Goal: Contribute content: Contribute content

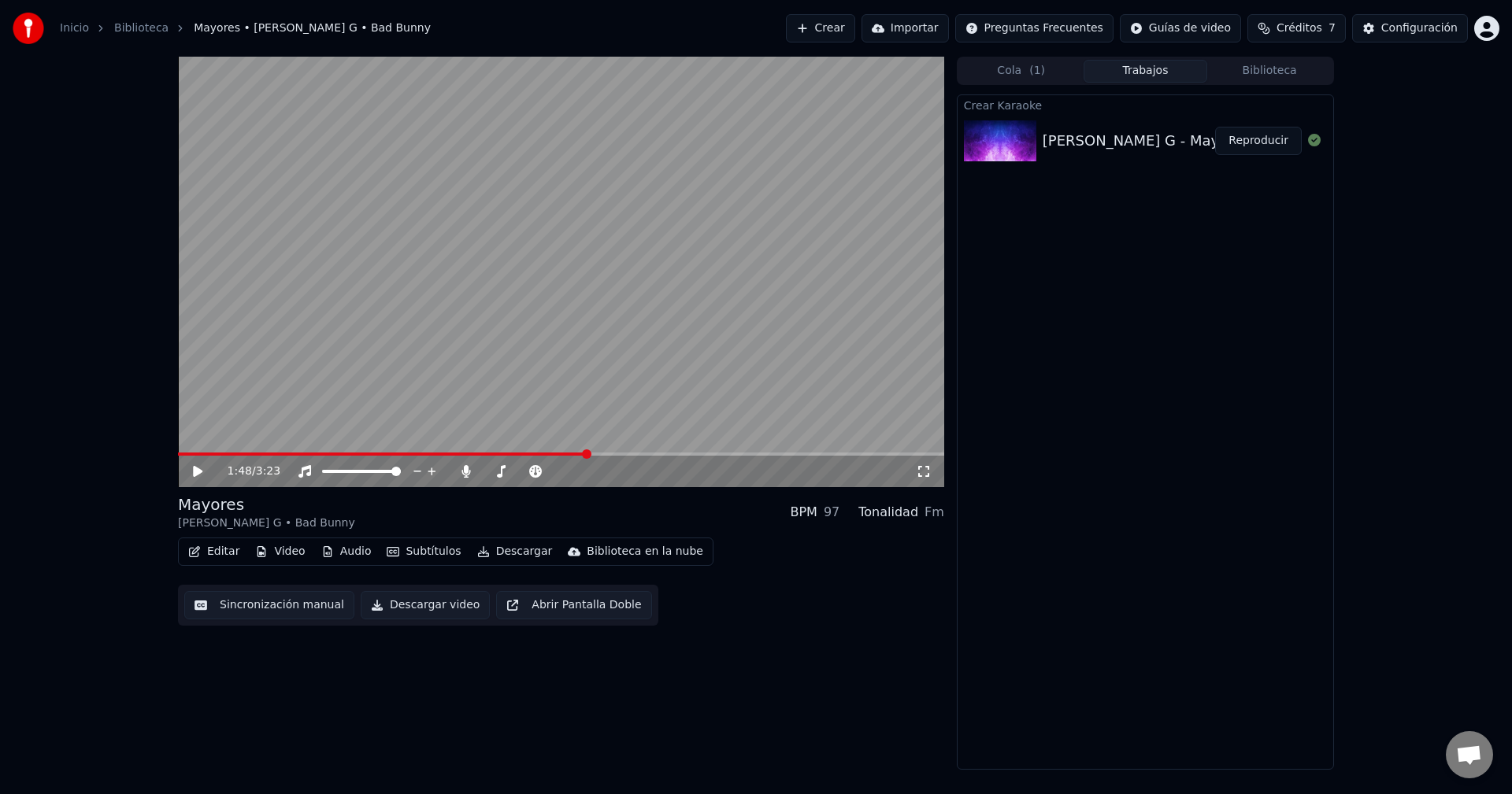
click at [852, 24] on button "Crear" at bounding box center [820, 28] width 70 height 28
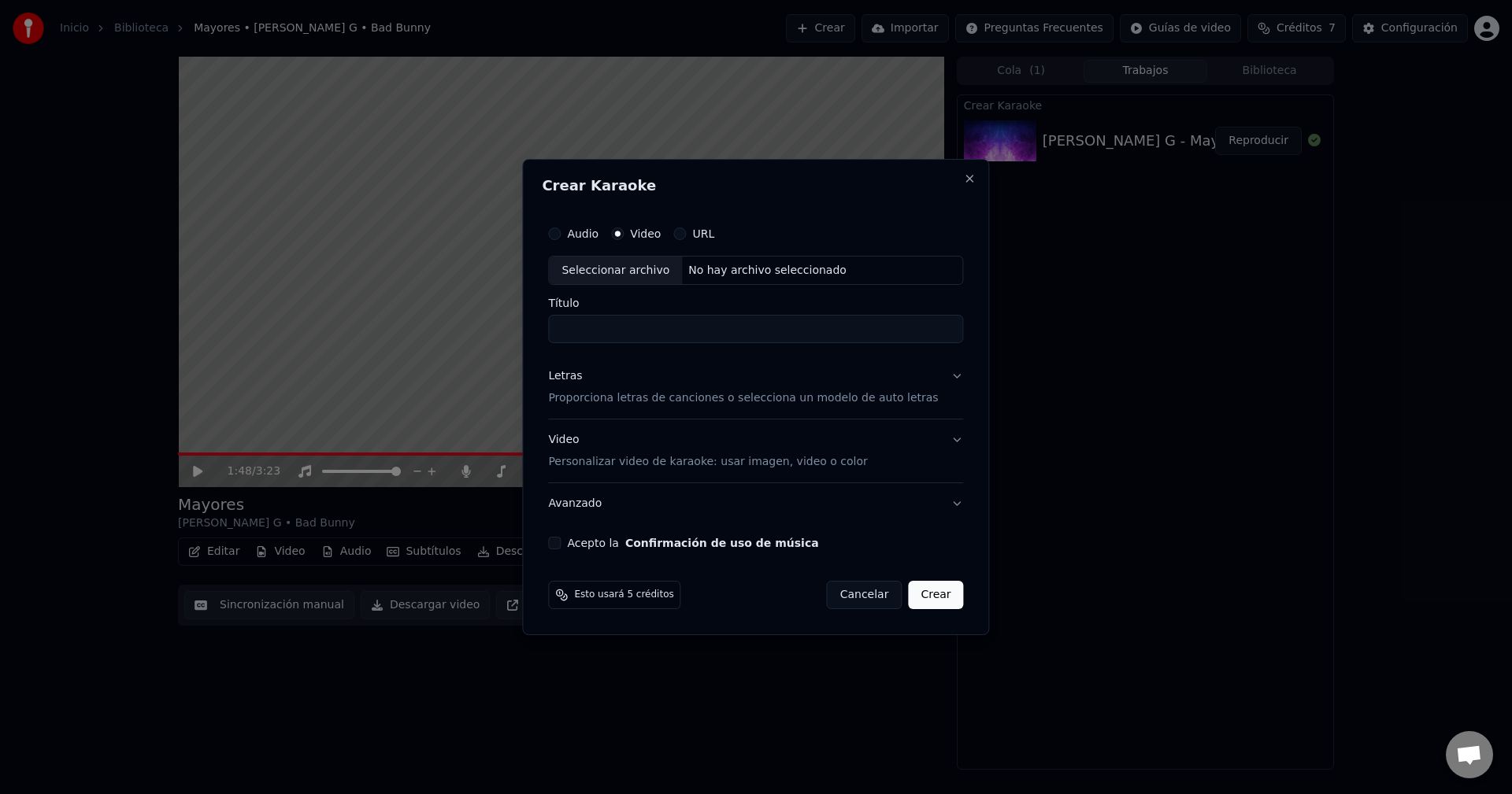
click at [847, 597] on button "Cancelar" at bounding box center [865, 594] width 76 height 28
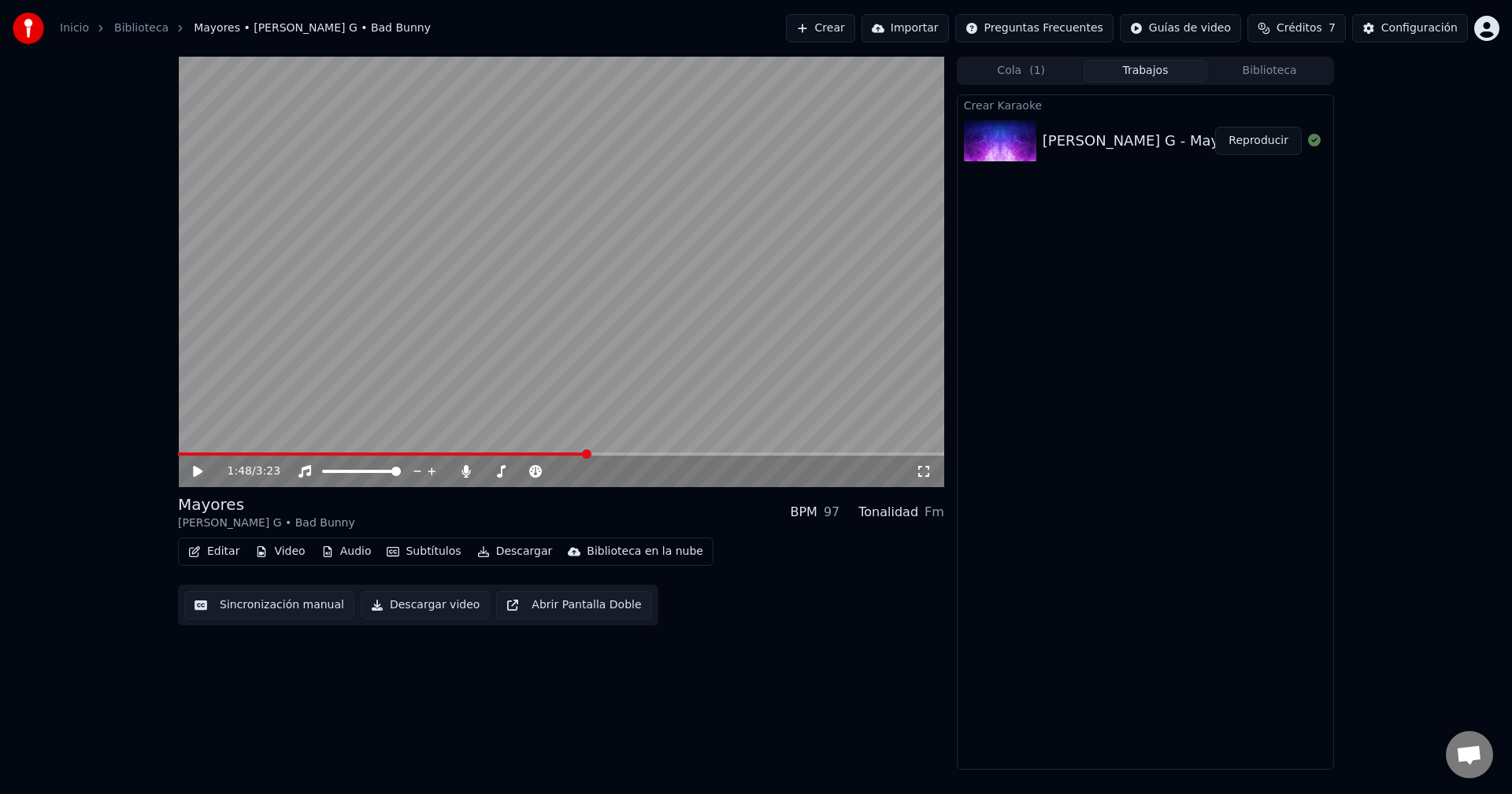
click at [1120, 240] on div "Crear Karaoke [PERSON_NAME] G - Mayores ft. Bad Bunny (lyricsletra) Reproducir" at bounding box center [1145, 431] width 377 height 675
click at [855, 27] on button "Crear" at bounding box center [820, 28] width 70 height 28
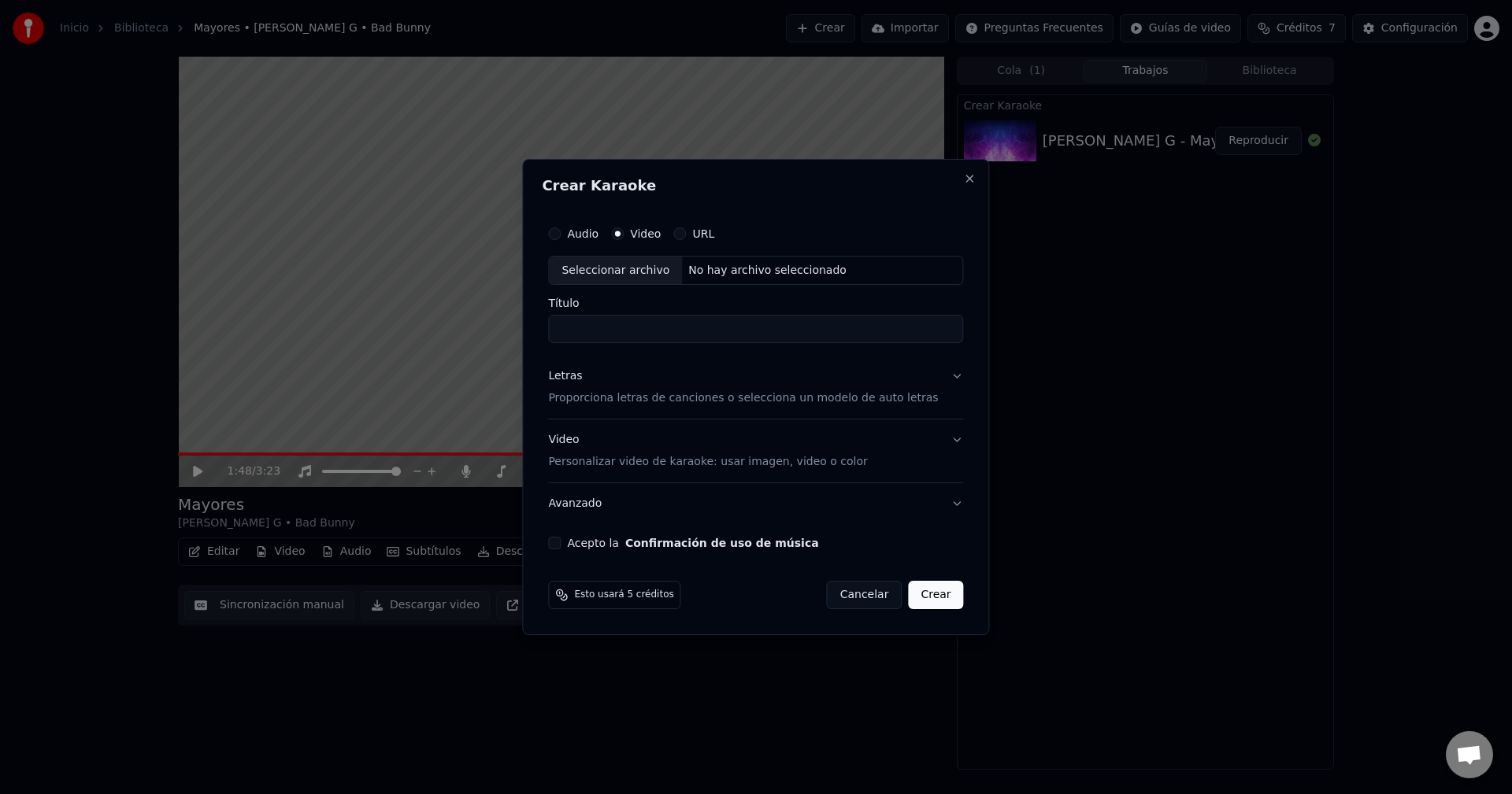
click at [661, 235] on label "Video" at bounding box center [645, 234] width 30 height 11
click at [623, 235] on button "Video" at bounding box center [618, 234] width 13 height 13
click at [643, 275] on div "Seleccionar archivo" at bounding box center [615, 270] width 133 height 28
type input "**********"
click at [561, 544] on button "Acepto la Confirmación de uso de música" at bounding box center [555, 543] width 13 height 13
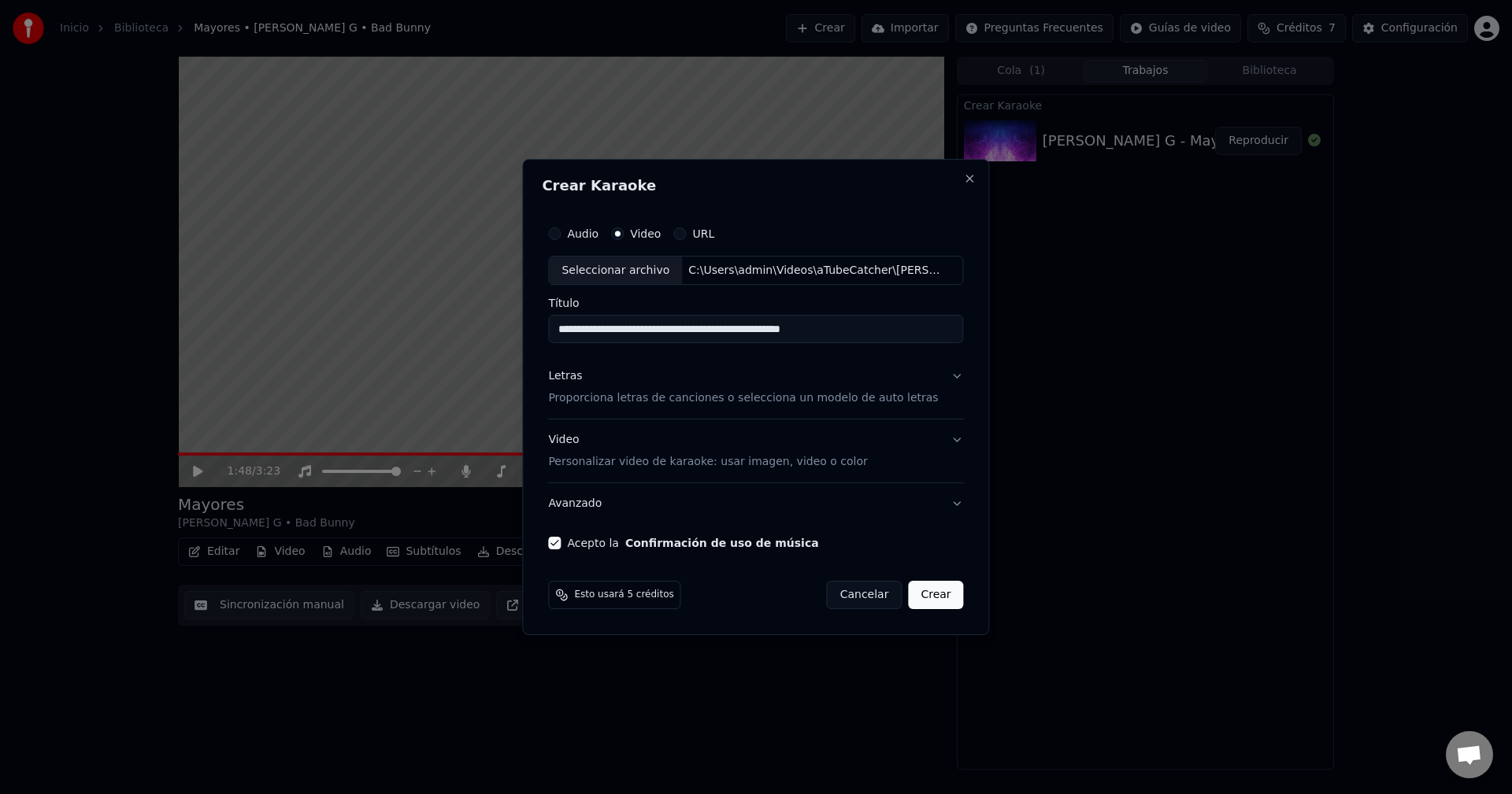
click at [921, 574] on div "Esto usará 5 créditos Cancelar Crear" at bounding box center [755, 594] width 428 height 41
click at [933, 597] on button "Crear" at bounding box center [935, 594] width 55 height 28
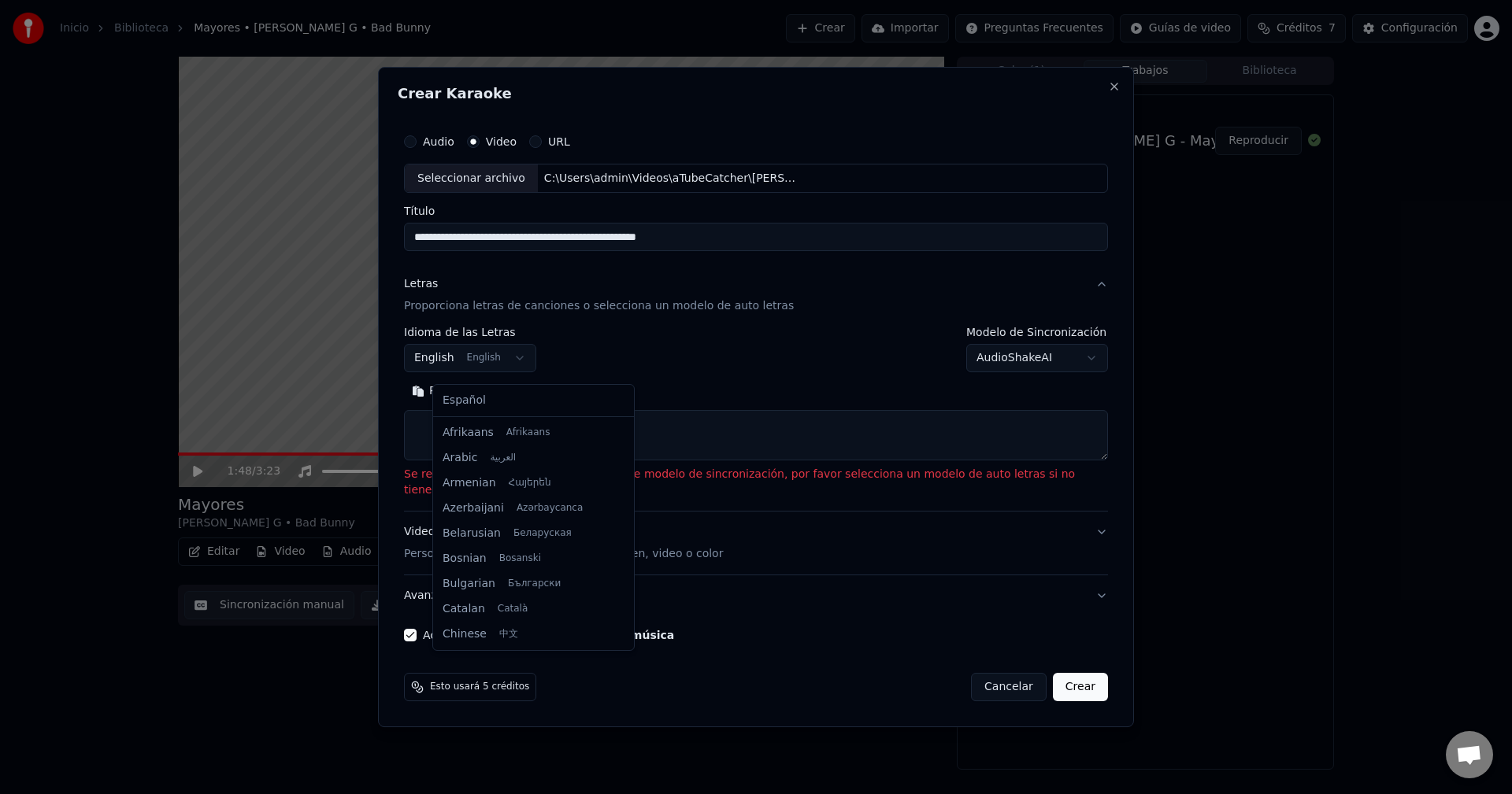
click at [488, 362] on body "**********" at bounding box center [756, 397] width 1512 height 794
select select "**"
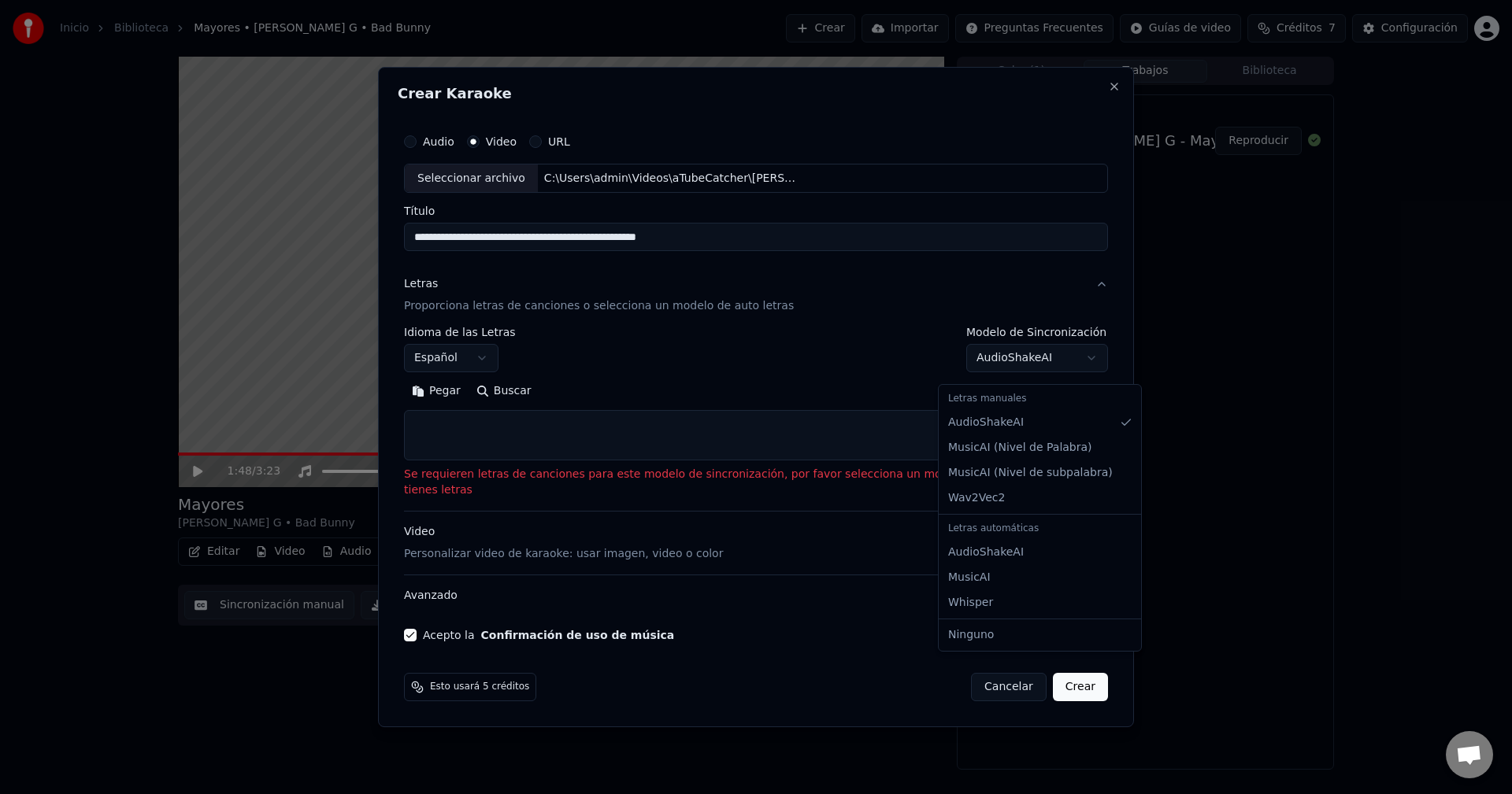
click at [989, 368] on body "**********" at bounding box center [756, 397] width 1512 height 794
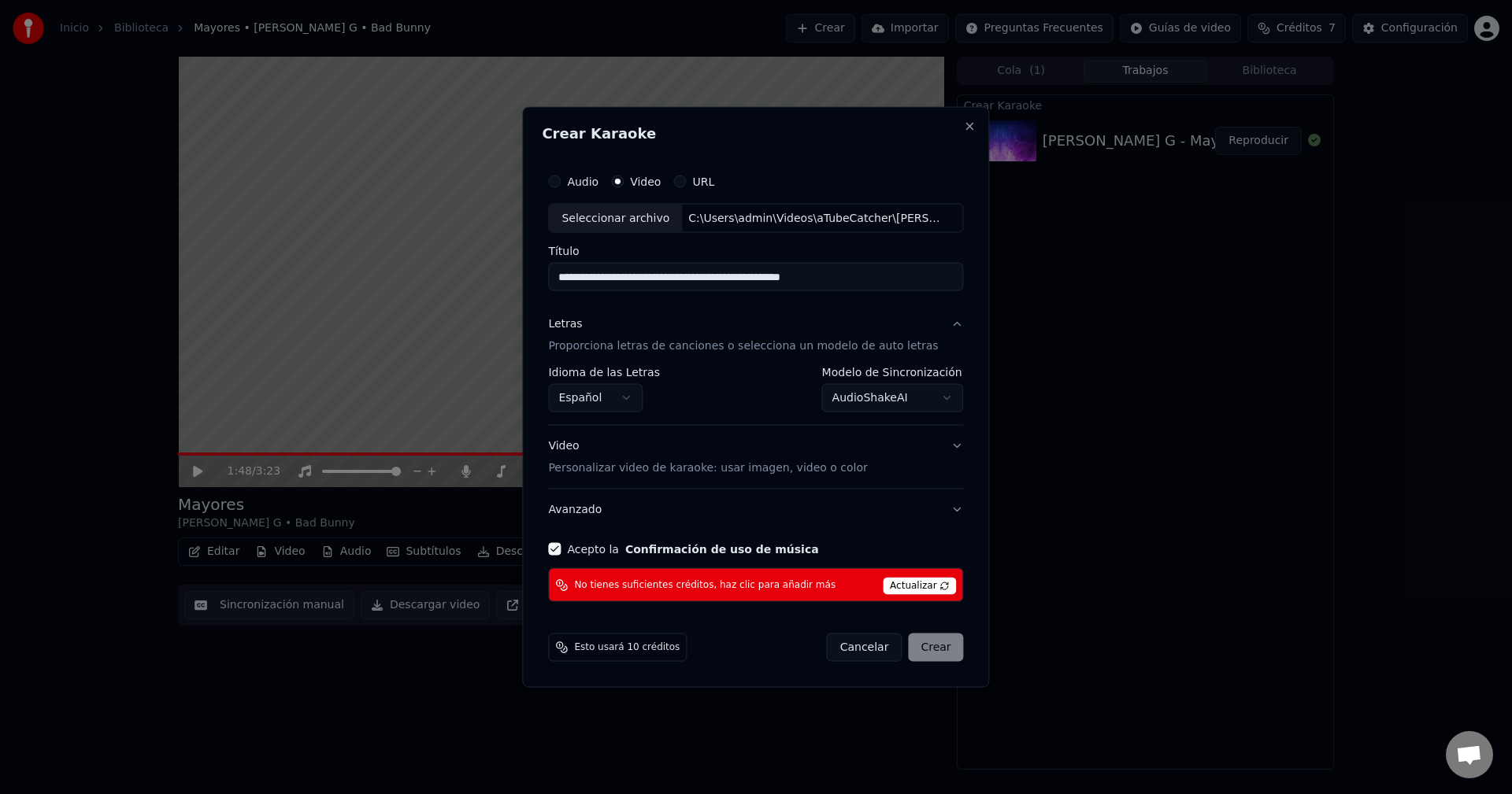
click at [884, 589] on span "Actualizar" at bounding box center [920, 586] width 74 height 18
click at [909, 583] on span "Actualizar" at bounding box center [920, 586] width 74 height 18
click at [907, 582] on span "Actualizar" at bounding box center [920, 586] width 74 height 18
click at [909, 585] on span "Actualizar" at bounding box center [920, 586] width 74 height 18
click at [561, 548] on button "Acepto la Confirmación de uso de música" at bounding box center [555, 550] width 13 height 13
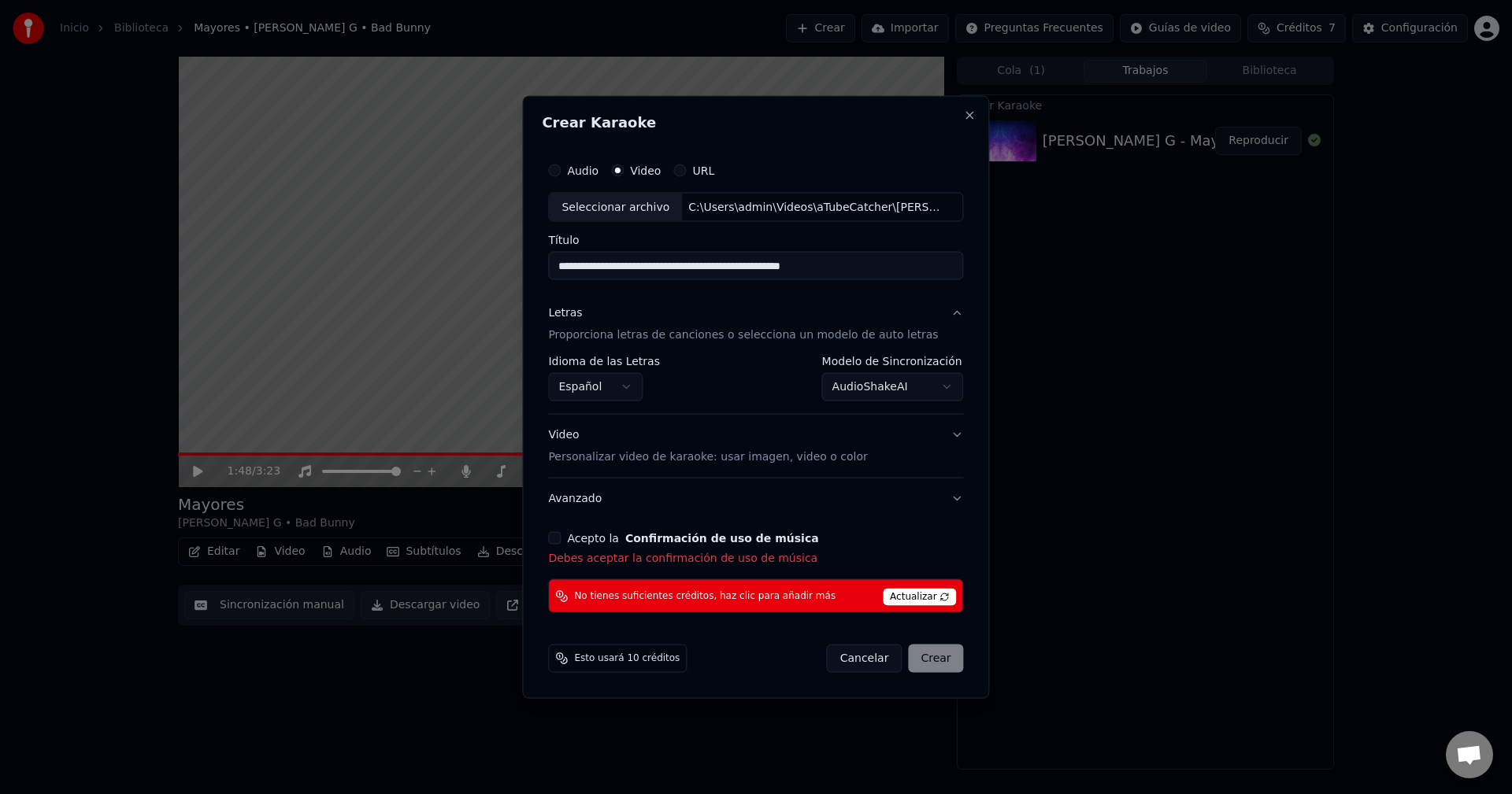
click at [575, 536] on div "Acepto la Confirmación de uso de música" at bounding box center [755, 538] width 415 height 13
click at [568, 546] on div "Acepto la Confirmación de uso de música Debes aceptar la confirmación de uso de…" at bounding box center [755, 549] width 415 height 34
click at [561, 542] on button "Acepto la Confirmación de uso de música" at bounding box center [555, 538] width 13 height 13
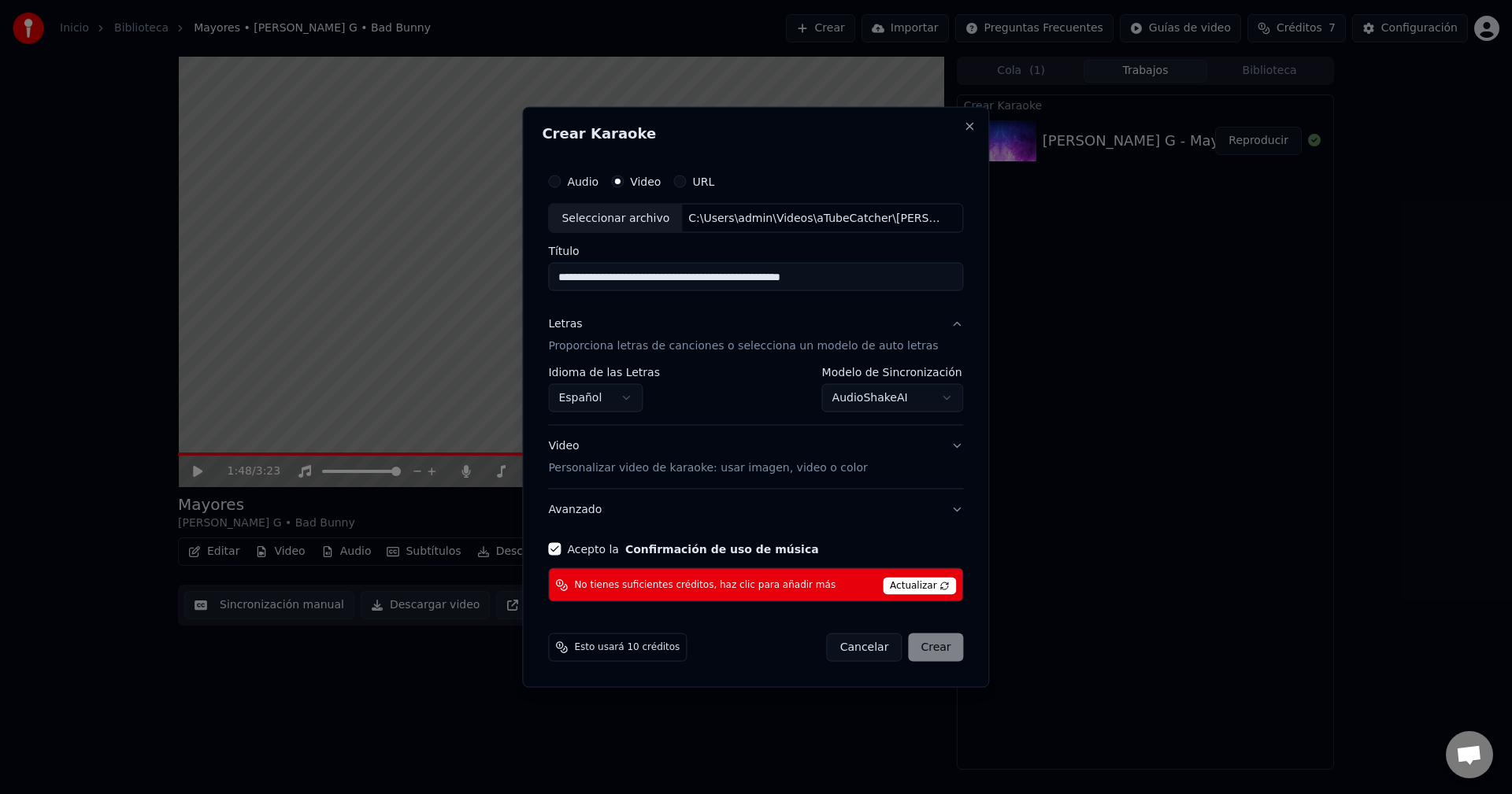
drag, startPoint x: 937, startPoint y: 640, endPoint x: 925, endPoint y: 645, distance: 13.0
click at [937, 641] on div "Cancelar Crear" at bounding box center [895, 647] width 137 height 28
click at [636, 641] on span "Esto usará 10 créditos" at bounding box center [627, 648] width 105 height 13
click at [627, 646] on span "Esto usará 10 créditos" at bounding box center [627, 648] width 105 height 13
click at [901, 583] on span "Actualizar" at bounding box center [920, 586] width 74 height 18
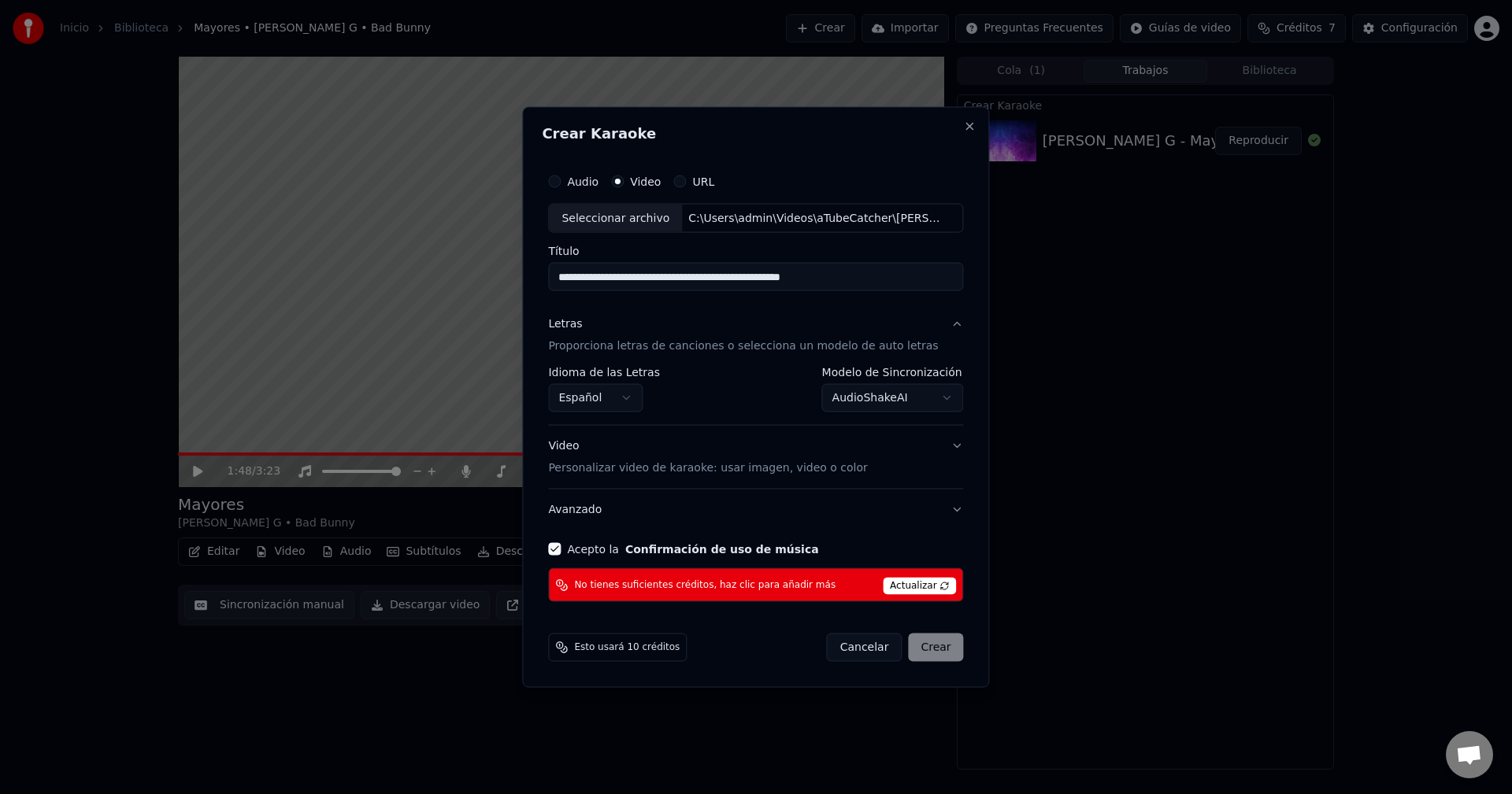
click at [901, 583] on span "Actualizar" at bounding box center [920, 586] width 74 height 18
click at [863, 646] on button "Cancelar" at bounding box center [865, 647] width 76 height 28
select select "**********"
select select
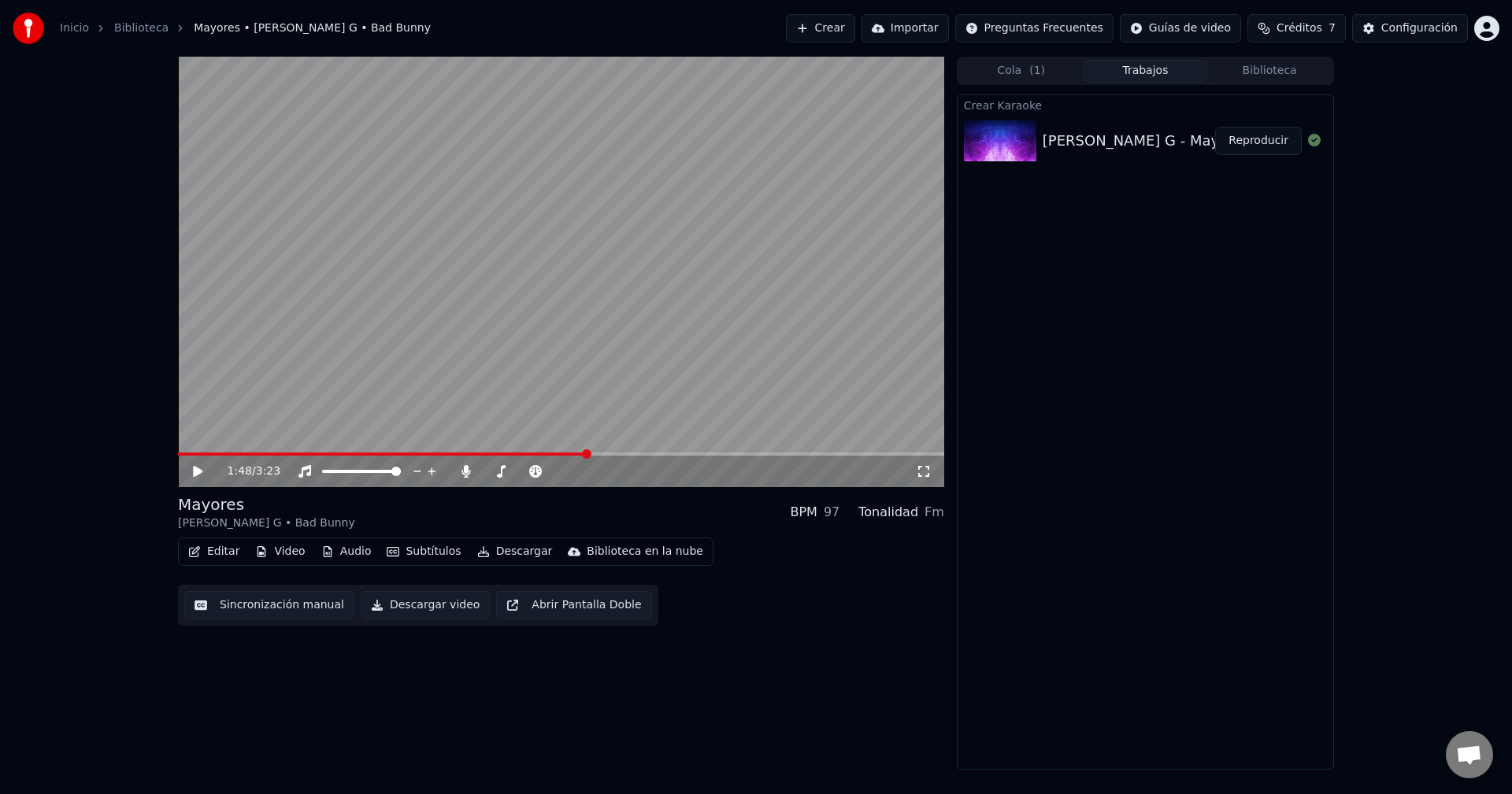
click at [938, 26] on button "Importar" at bounding box center [905, 28] width 87 height 28
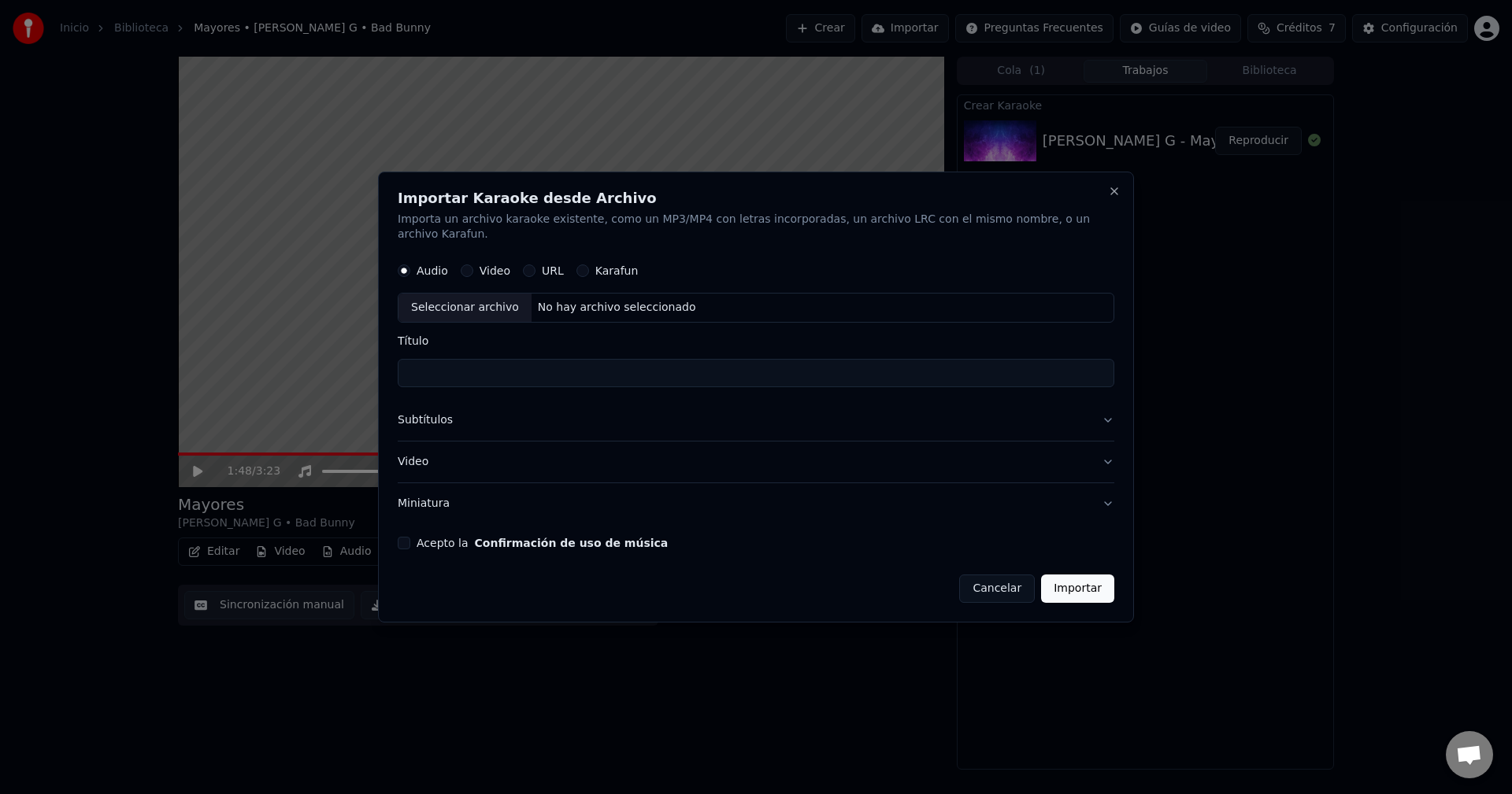
click at [502, 266] on label "Video" at bounding box center [495, 272] width 30 height 11
click at [473, 265] on button "Video" at bounding box center [467, 272] width 13 height 13
click at [598, 265] on div "Karafun" at bounding box center [607, 272] width 62 height 13
click at [502, 266] on label "Video" at bounding box center [495, 272] width 30 height 11
click at [473, 265] on button "Video" at bounding box center [467, 272] width 13 height 13
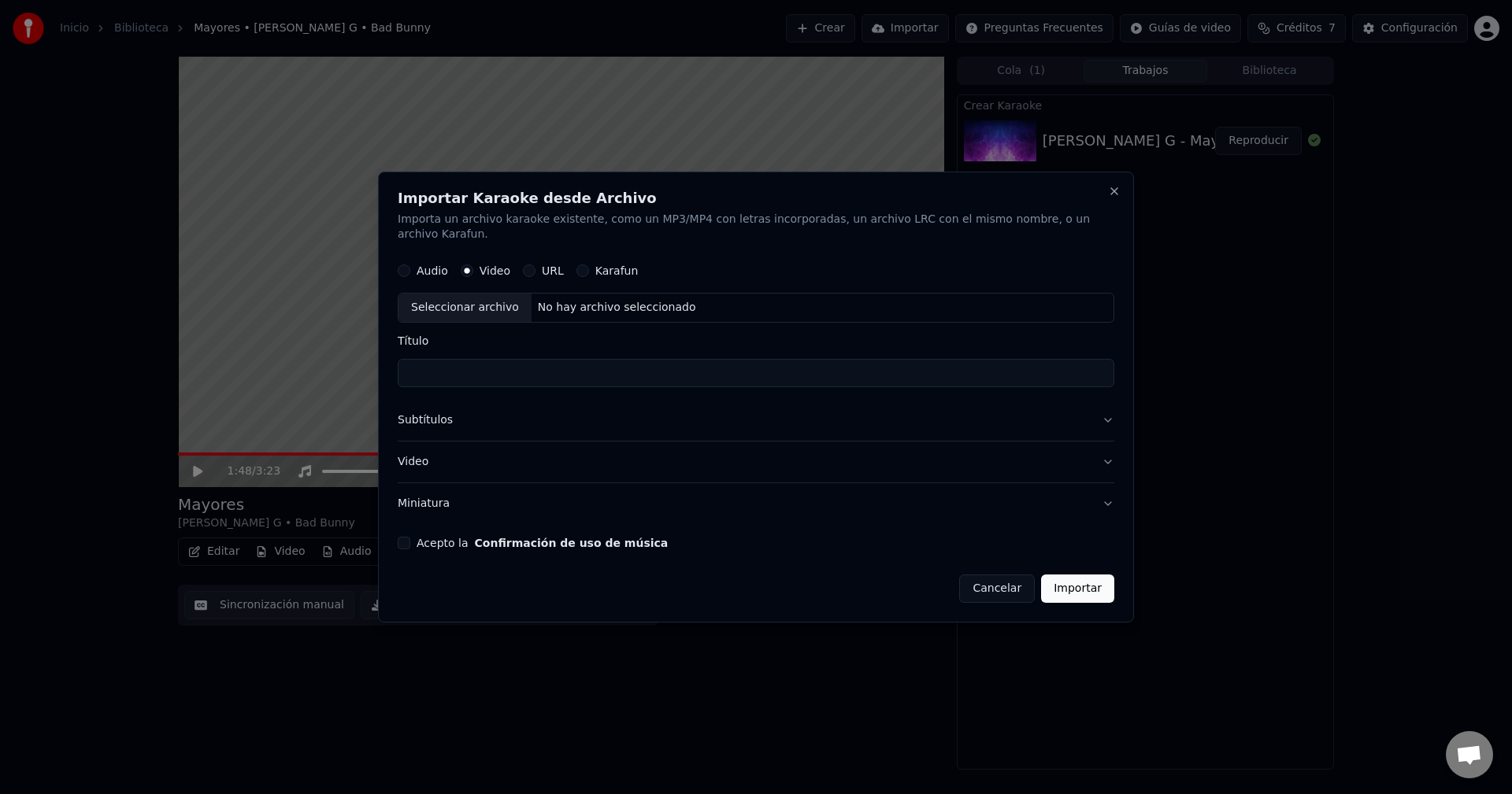
click at [574, 300] on div "No hay archivo seleccionado" at bounding box center [617, 308] width 171 height 16
type input "**********"
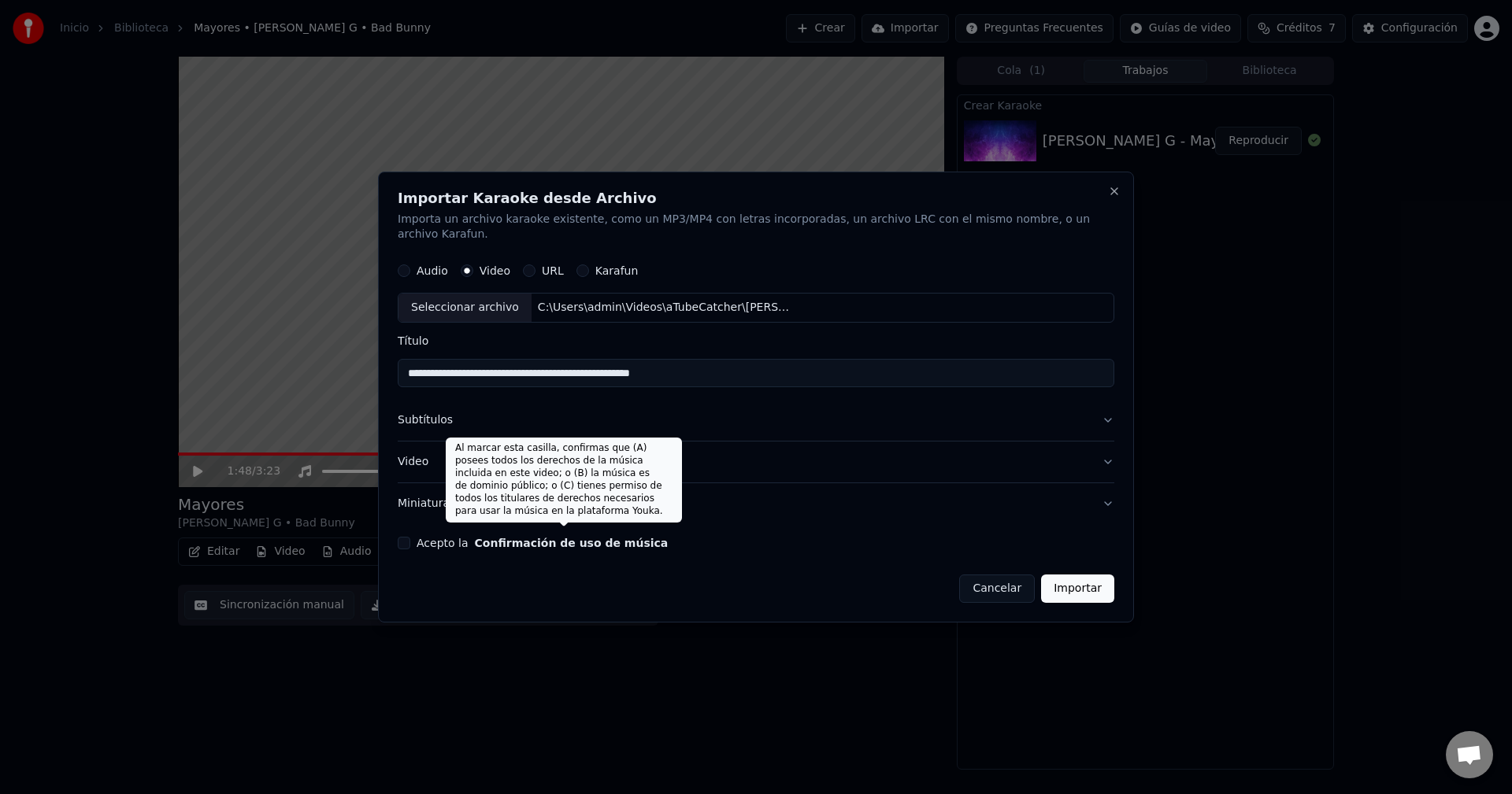
click at [580, 538] on button "Confirmación de uso de música" at bounding box center [571, 543] width 193 height 11
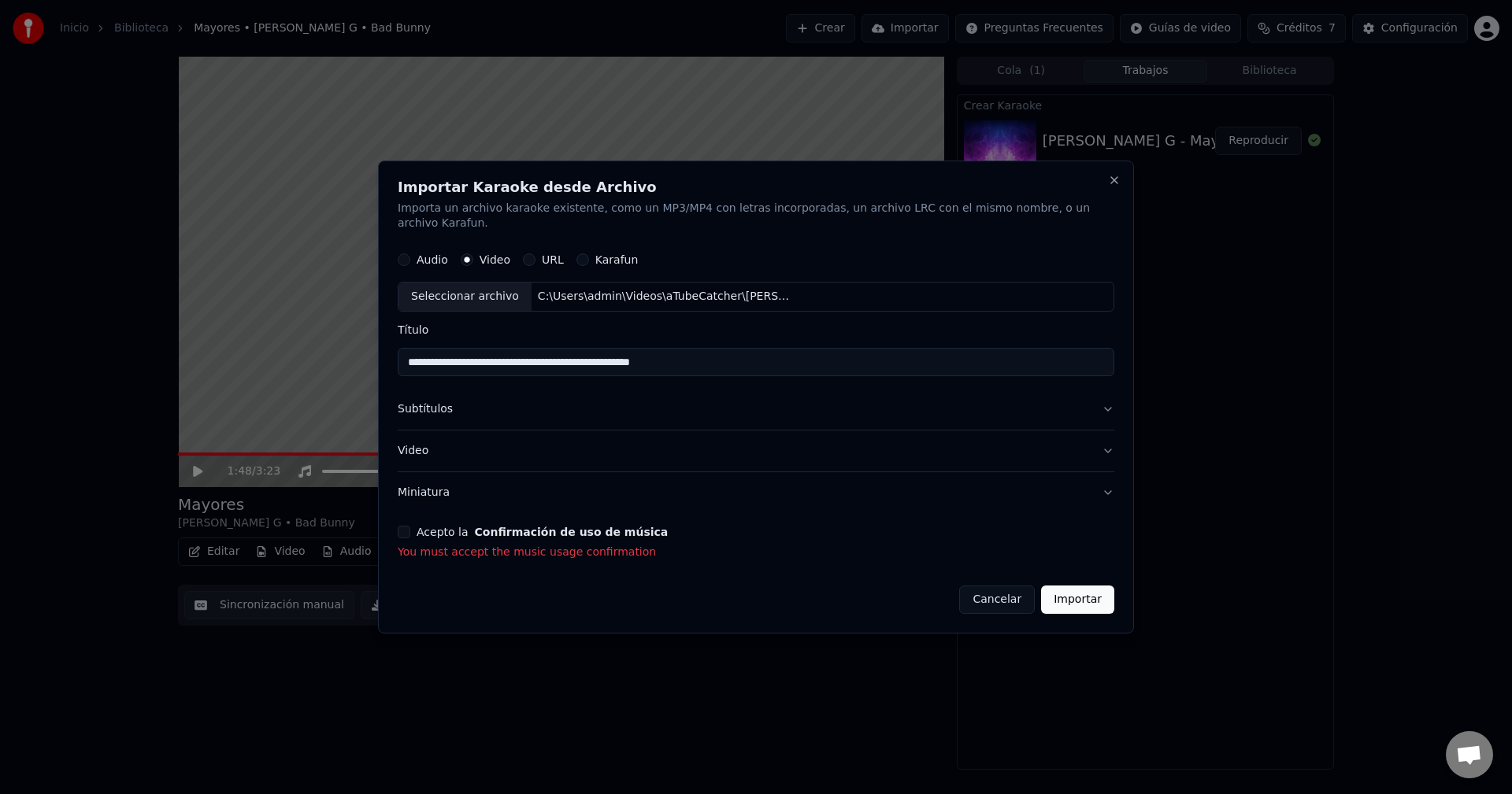
click at [420, 518] on form "**********" at bounding box center [756, 429] width 717 height 370
click at [410, 526] on button "Acepto la Confirmación de uso de música" at bounding box center [404, 532] width 13 height 13
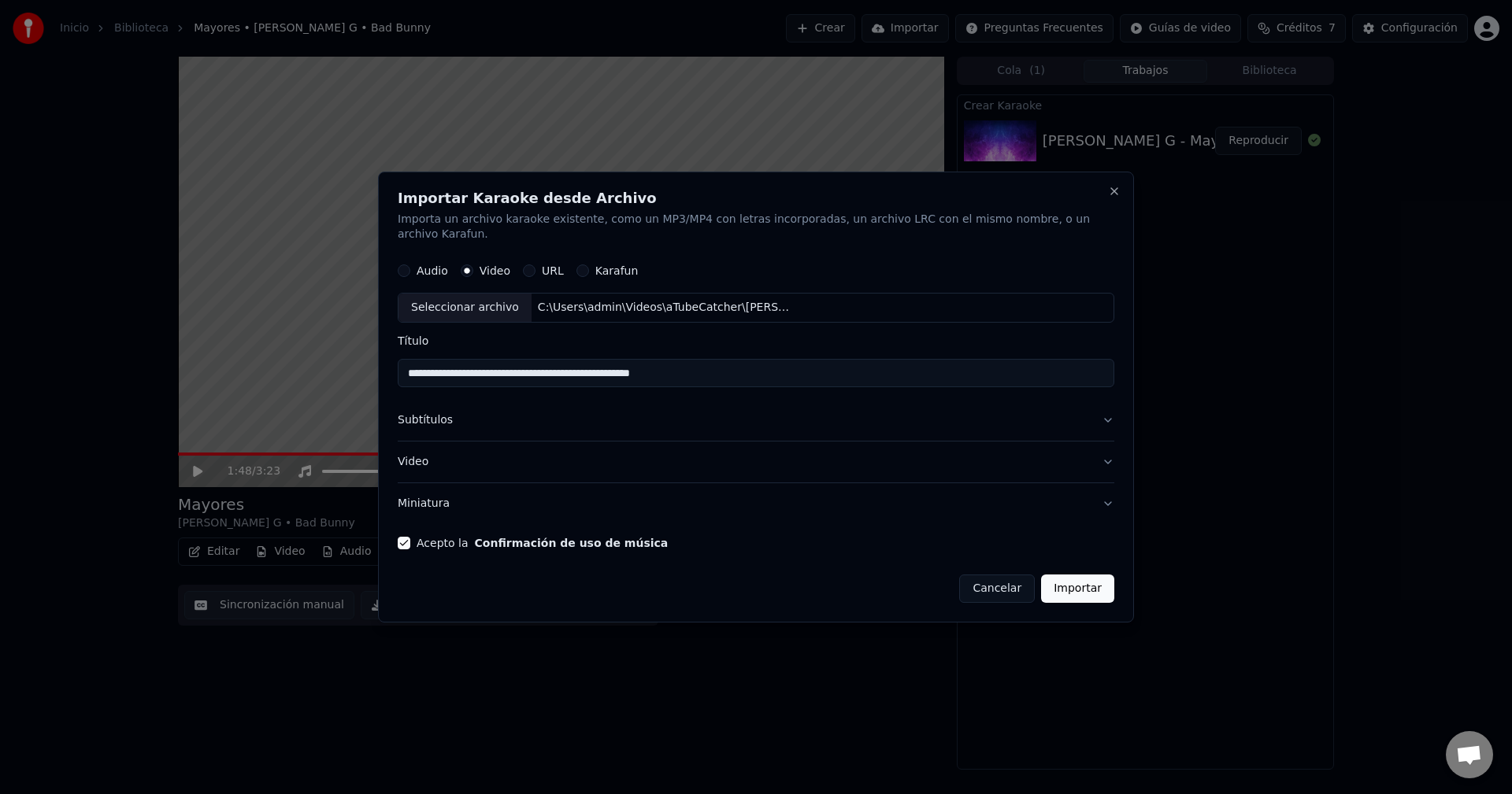
click at [1078, 583] on button "Importar" at bounding box center [1078, 588] width 74 height 28
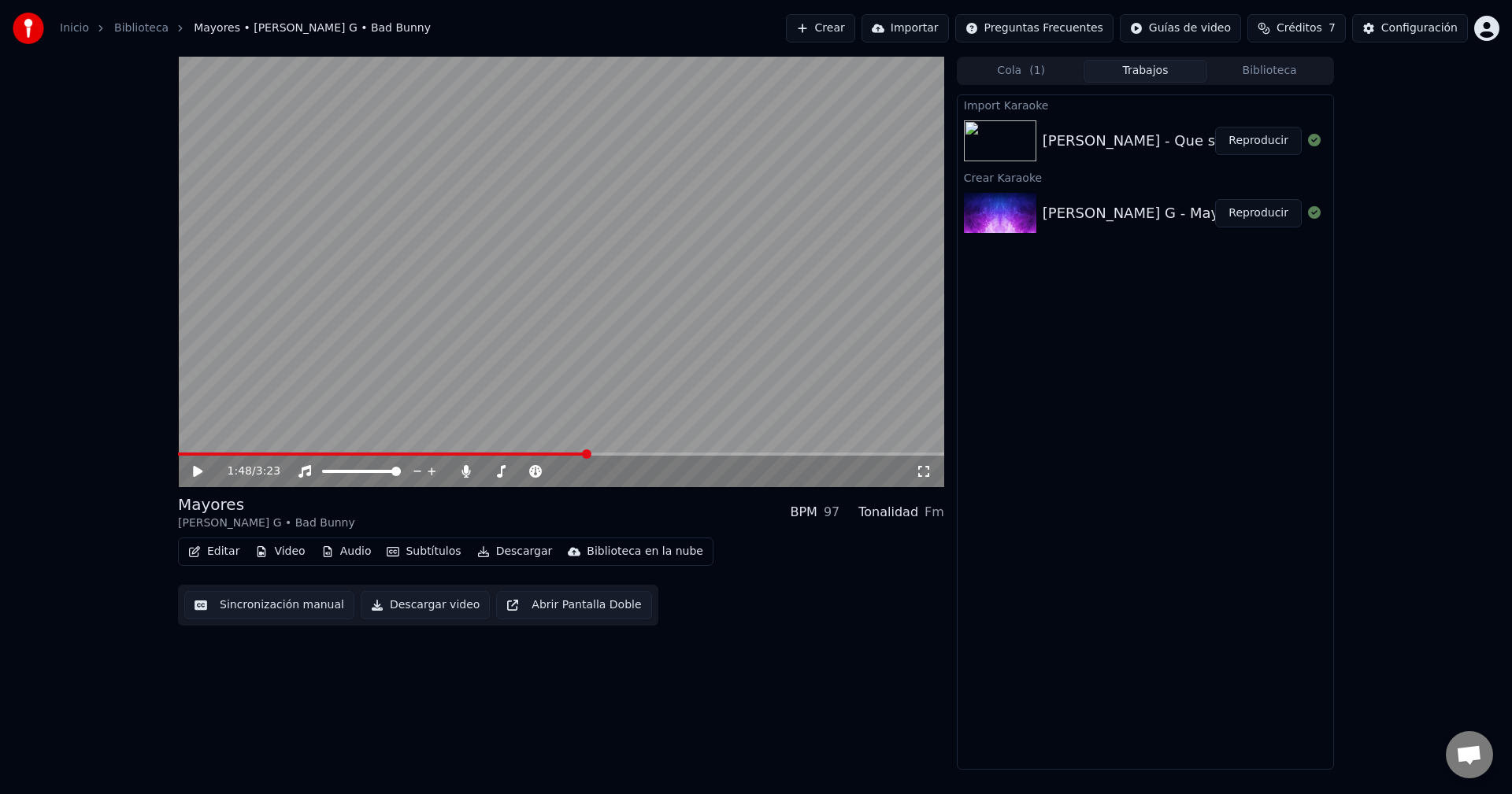
click at [995, 140] on img at bounding box center [1000, 141] width 73 height 41
click at [986, 129] on img at bounding box center [1000, 141] width 73 height 41
click at [1265, 142] on button "Reproducir" at bounding box center [1258, 141] width 86 height 28
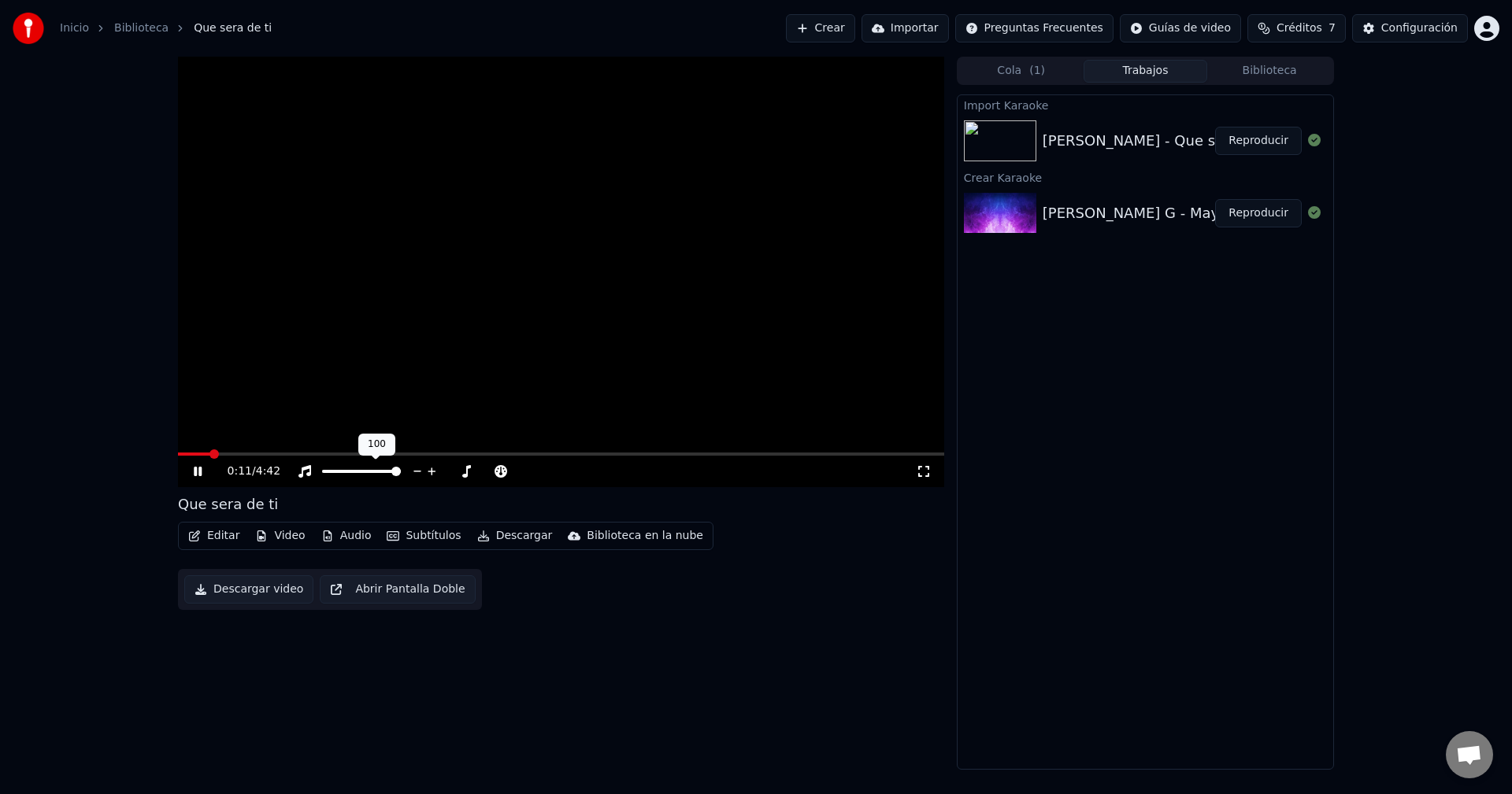
click at [432, 470] on icon at bounding box center [432, 471] width 8 height 8
click at [591, 473] on icon at bounding box center [593, 471] width 15 height 16
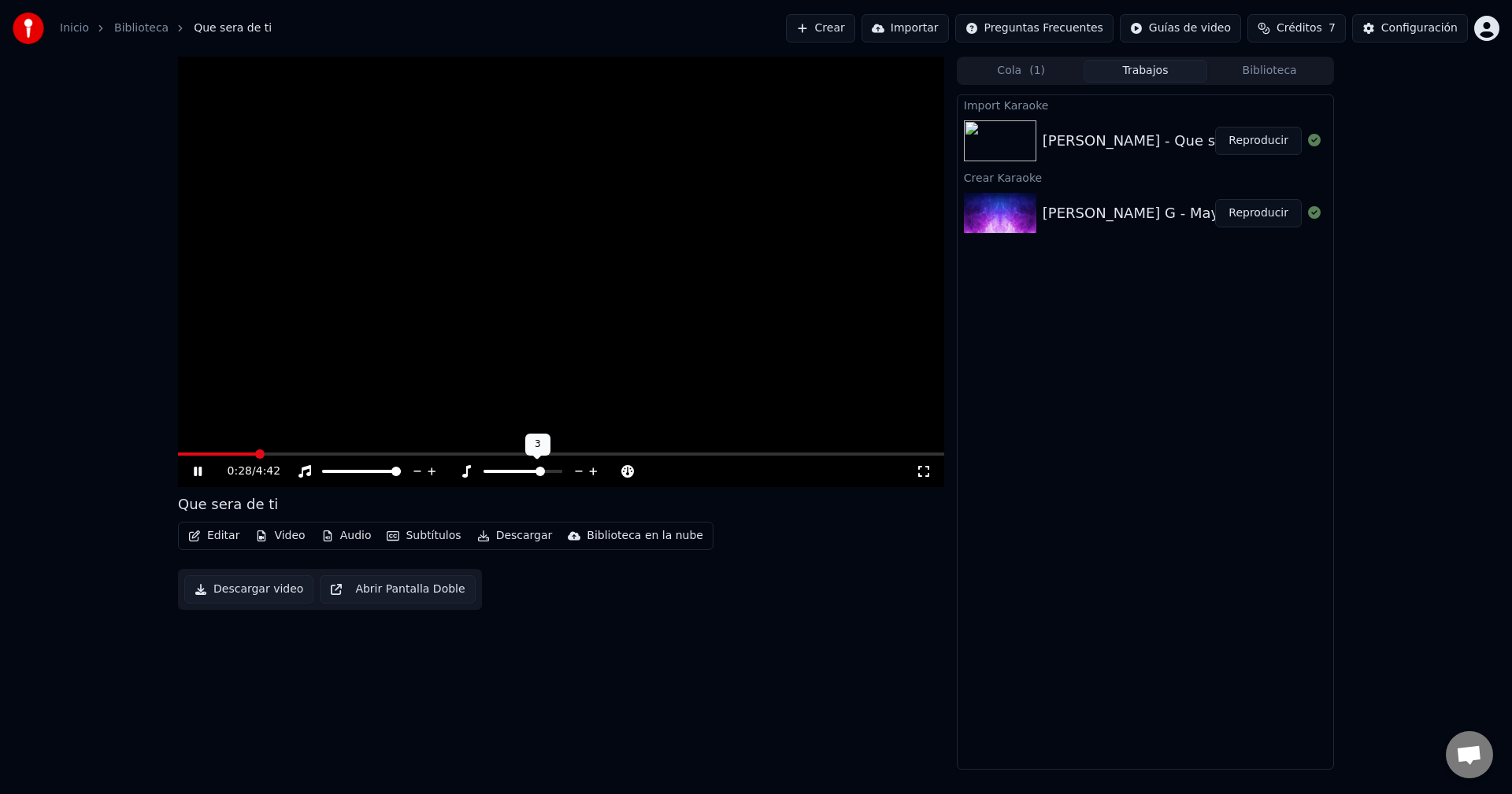
click at [591, 473] on icon at bounding box center [593, 471] width 15 height 16
click at [573, 474] on icon at bounding box center [579, 471] width 15 height 16
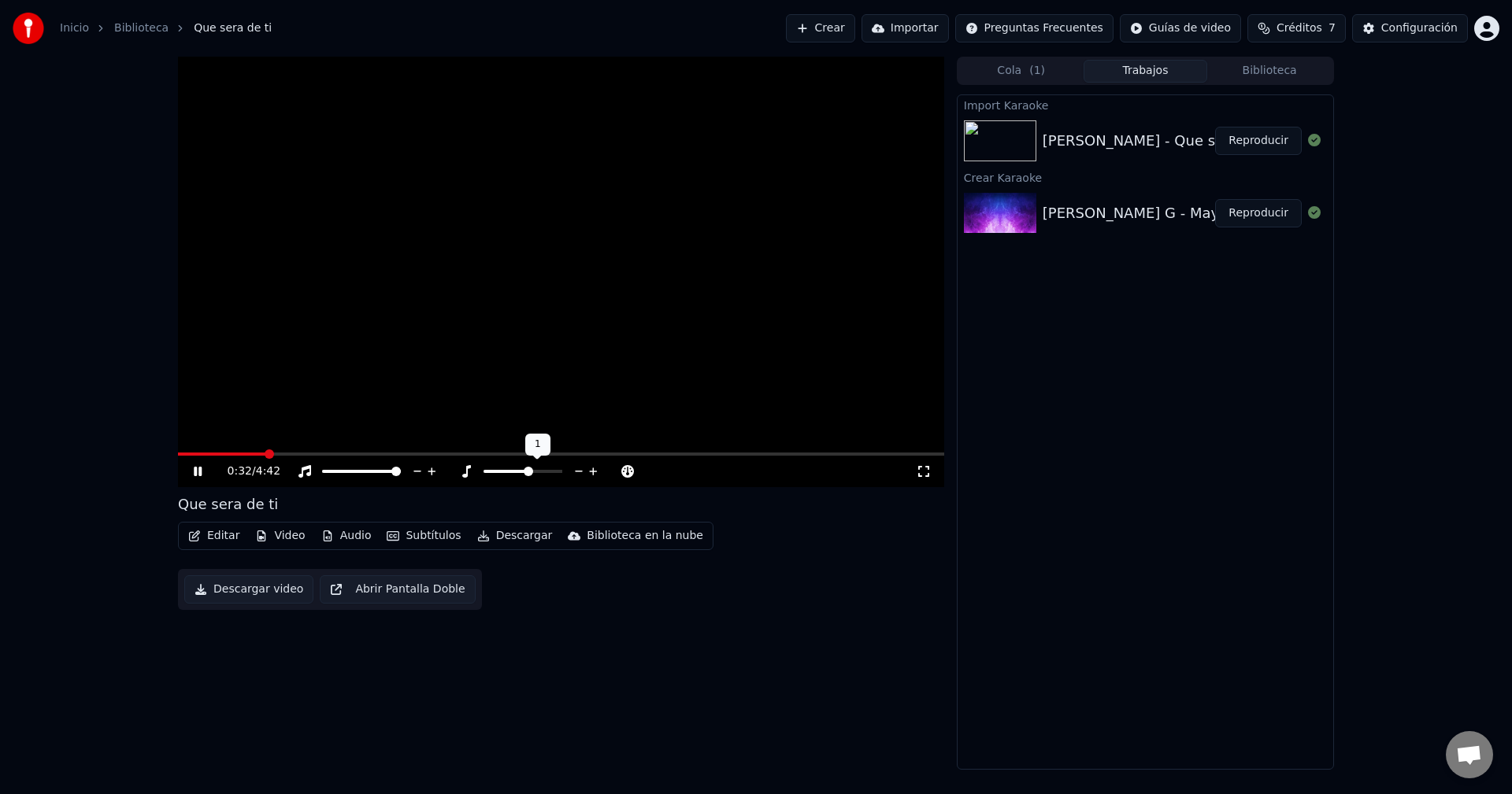
click at [573, 474] on icon at bounding box center [579, 471] width 15 height 16
click at [337, 538] on button "Audio" at bounding box center [346, 536] width 63 height 22
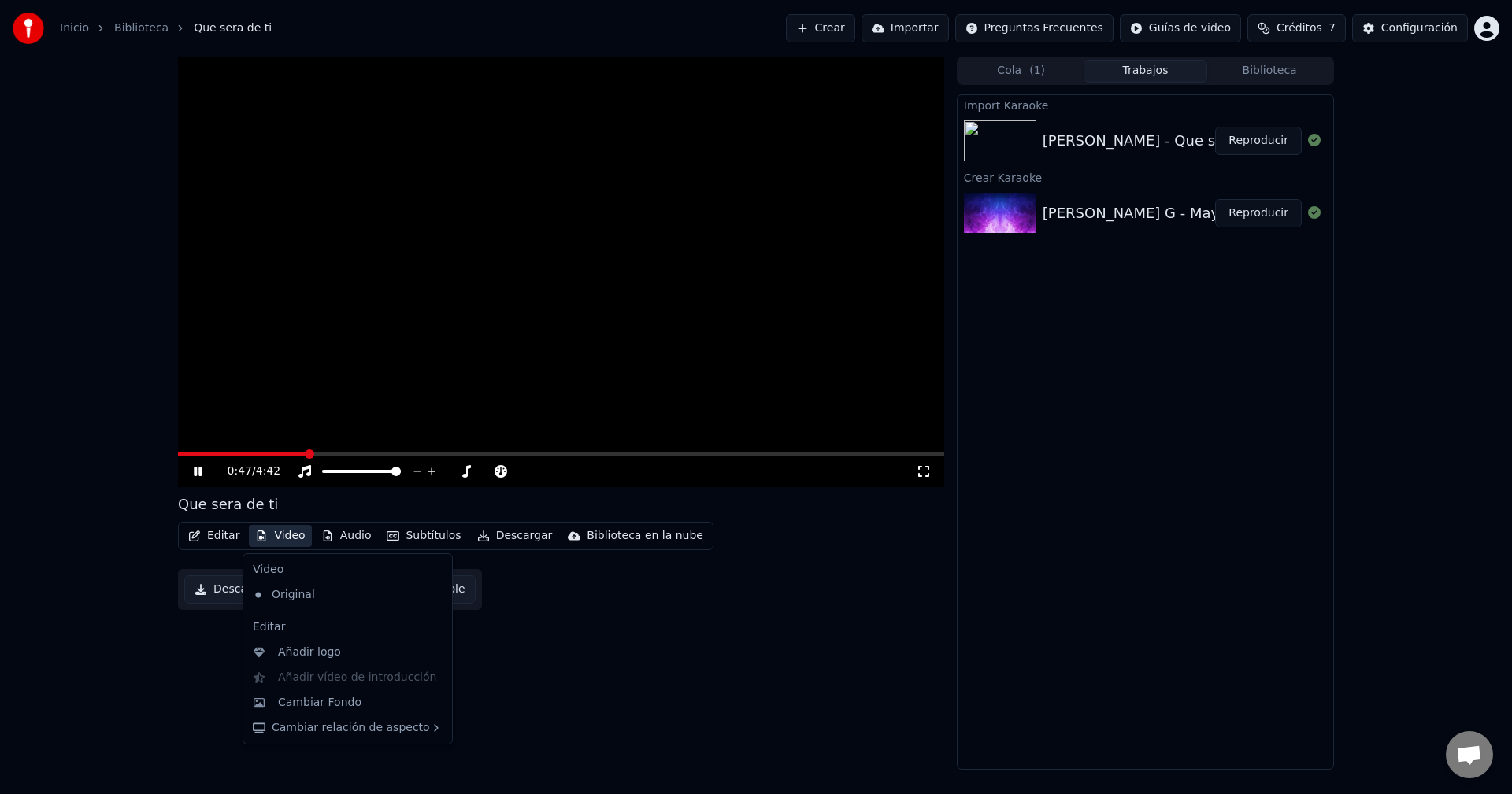
click at [287, 534] on button "Video" at bounding box center [280, 536] width 62 height 22
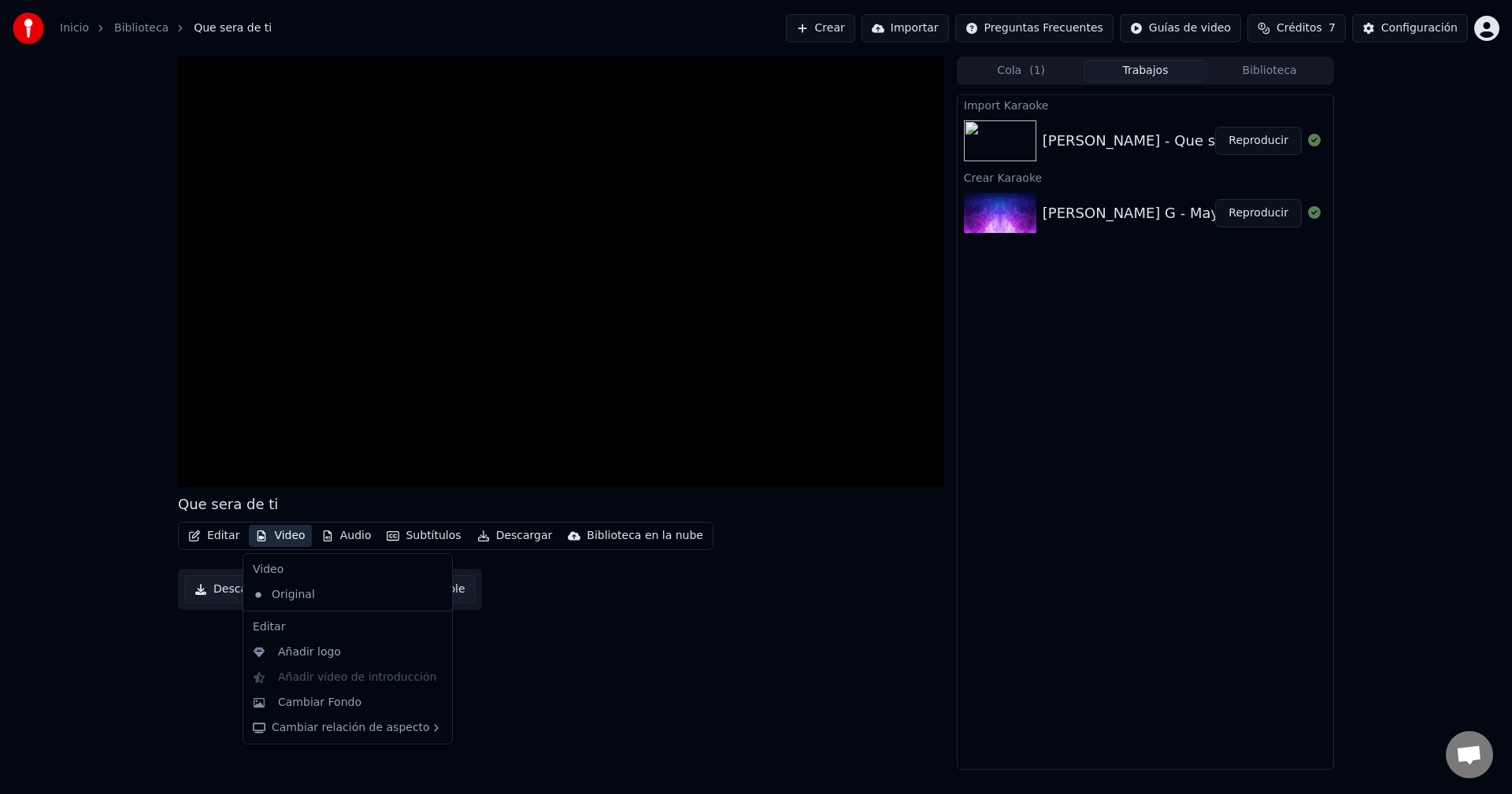
click at [287, 534] on button "Video" at bounding box center [280, 536] width 62 height 22
